Goal: Register for event/course

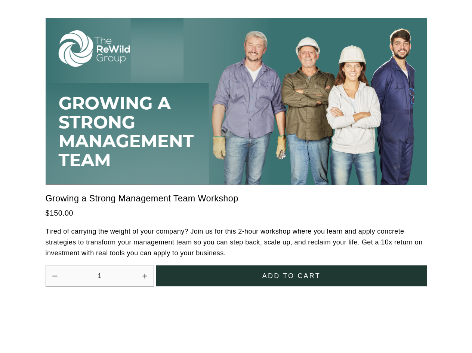
scroll to position [2069, 0]
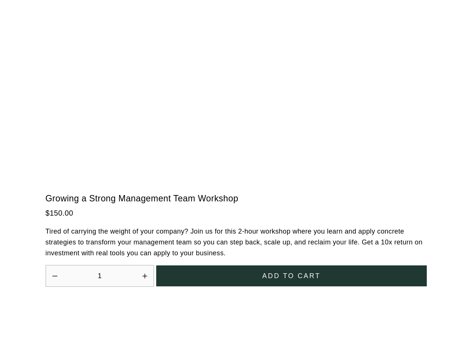
scroll to position [2069, 0]
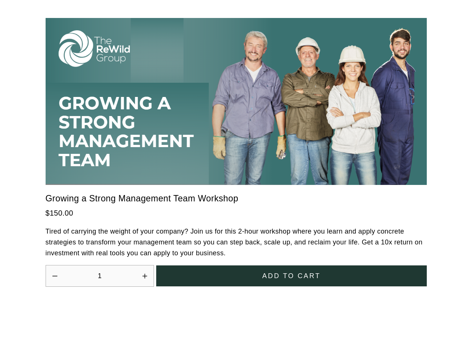
scroll to position [2069, 0]
